Goal: Task Accomplishment & Management: Manage account settings

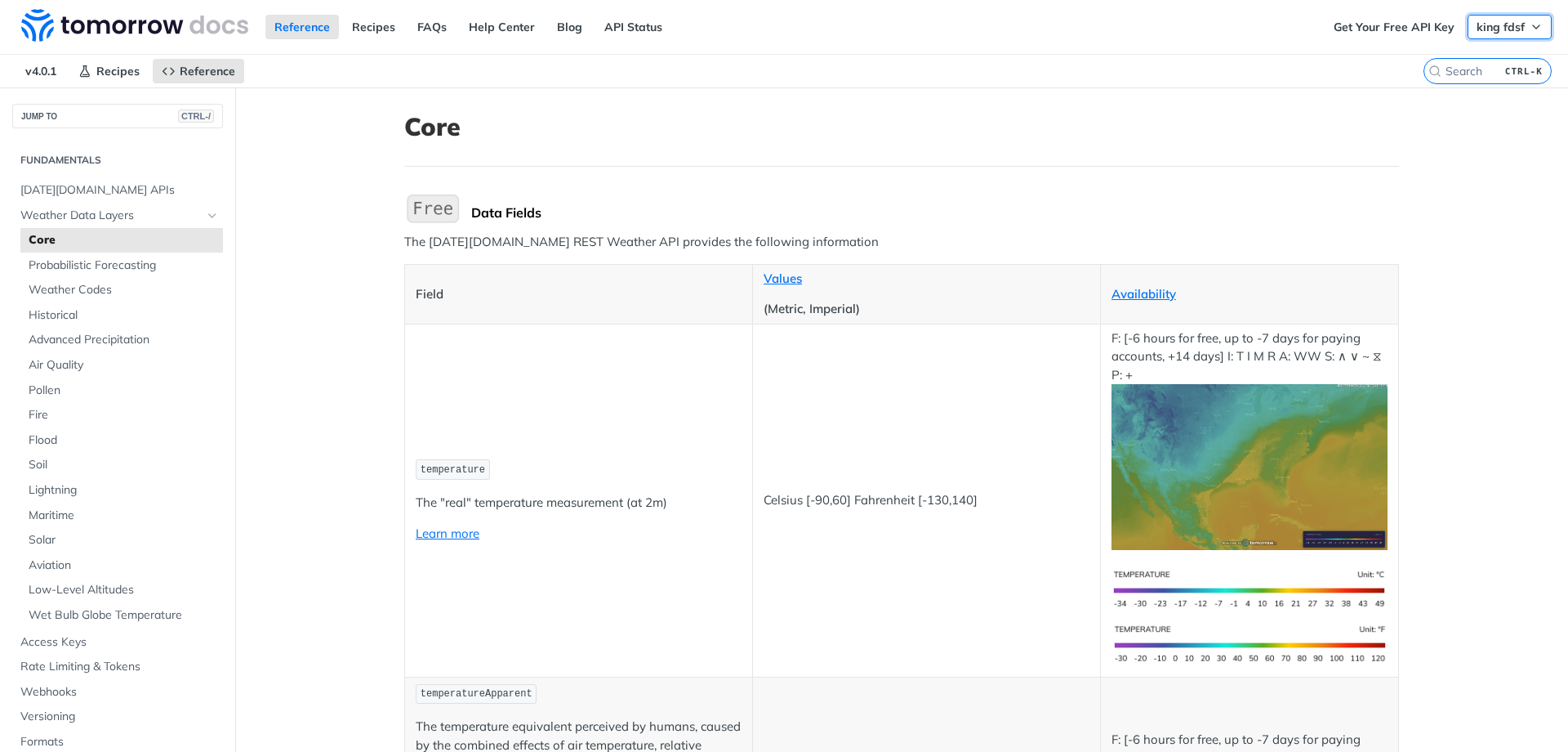
click at [1483, 33] on span "king fdsf" at bounding box center [1501, 27] width 48 height 15
click at [1475, 53] on link "Log Out" at bounding box center [1458, 59] width 162 height 23
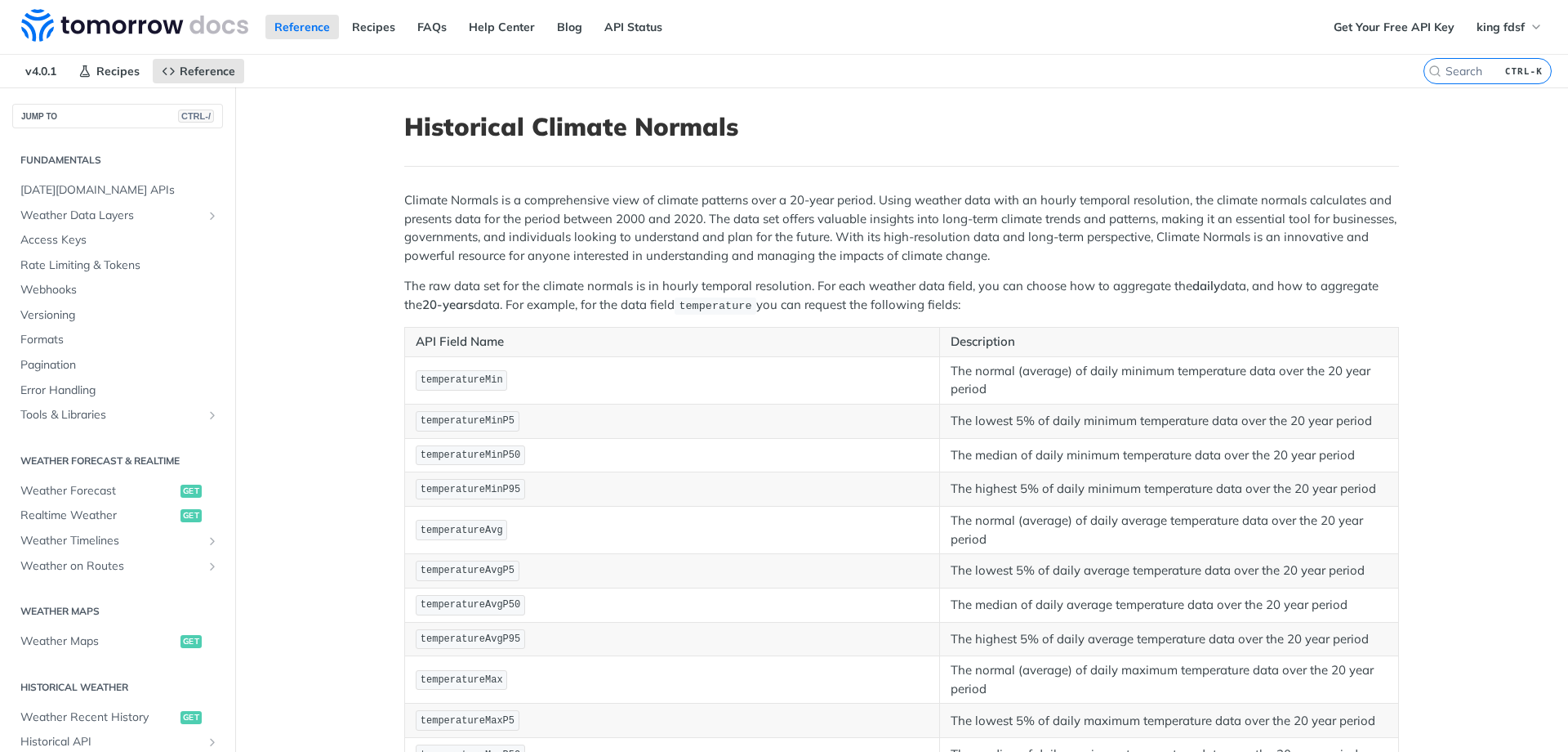
scroll to position [334, 0]
